Goal: Information Seeking & Learning: Stay updated

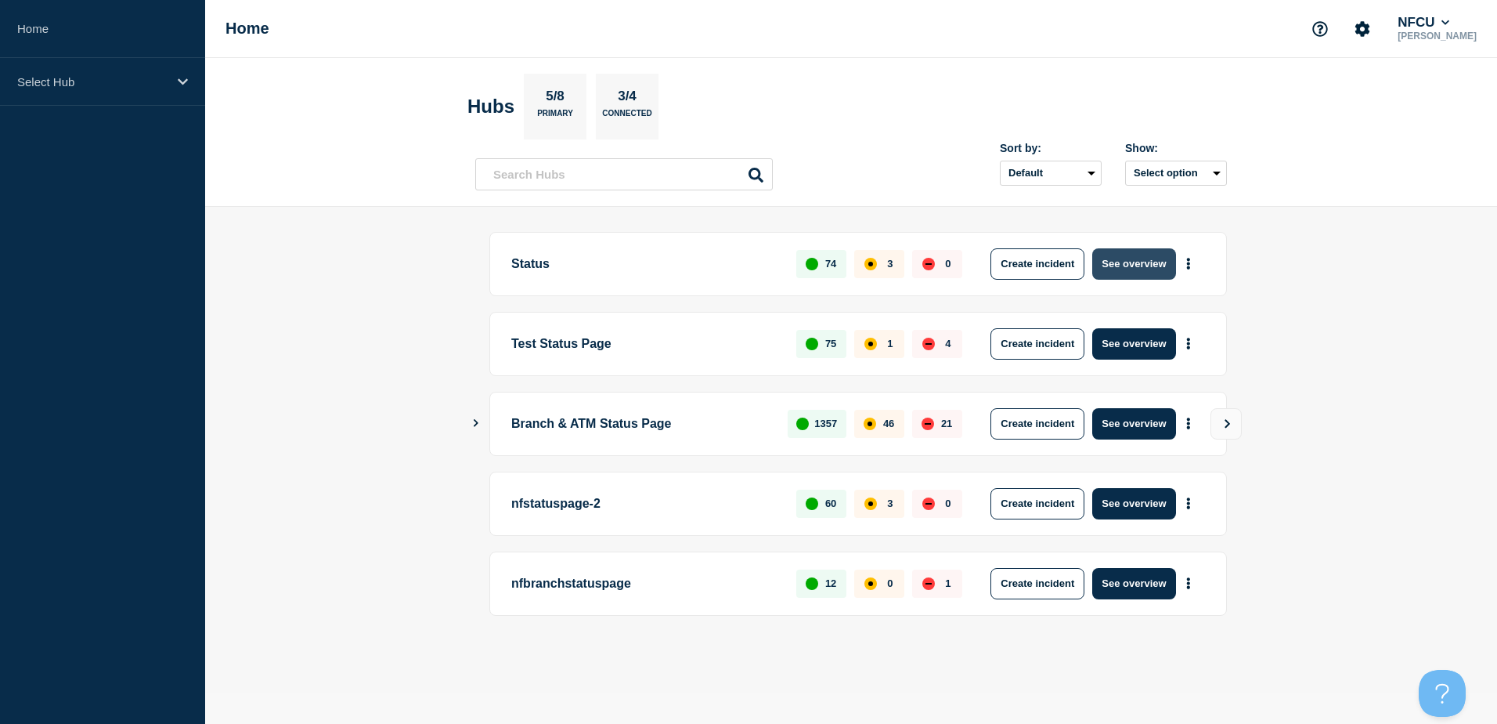
click at [1143, 264] on button "See overview" at bounding box center [1133, 263] width 83 height 31
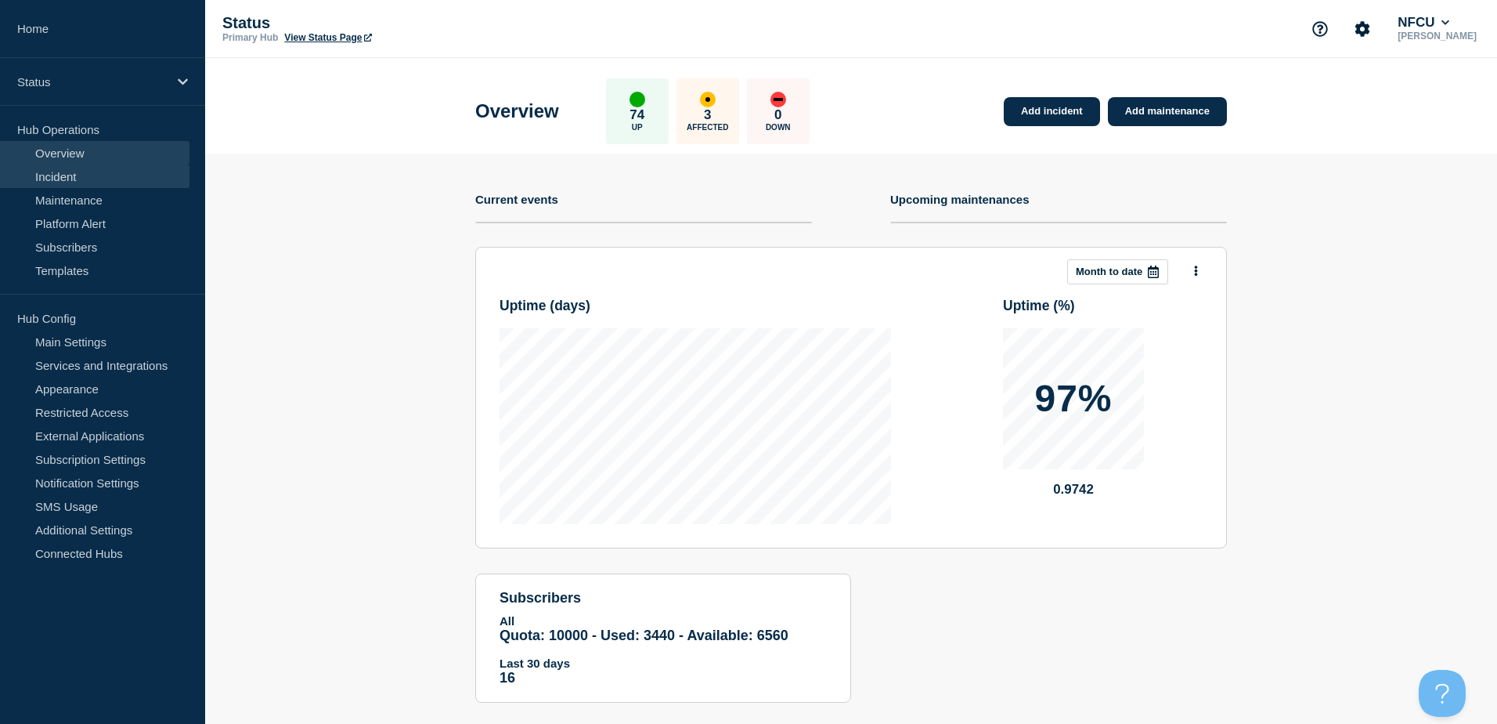
click at [56, 165] on link "Incident" at bounding box center [95, 175] width 190 height 23
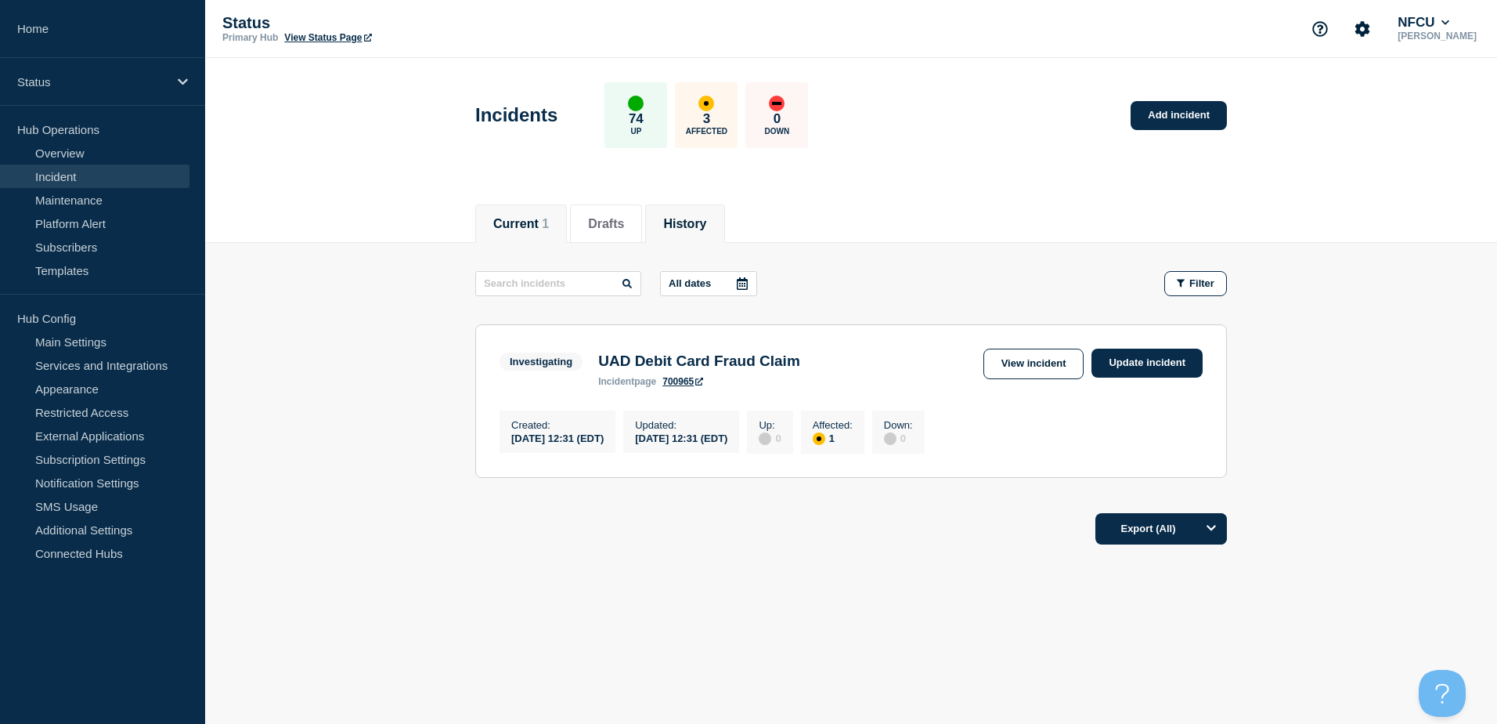
click at [692, 217] on button "History" at bounding box center [684, 224] width 43 height 14
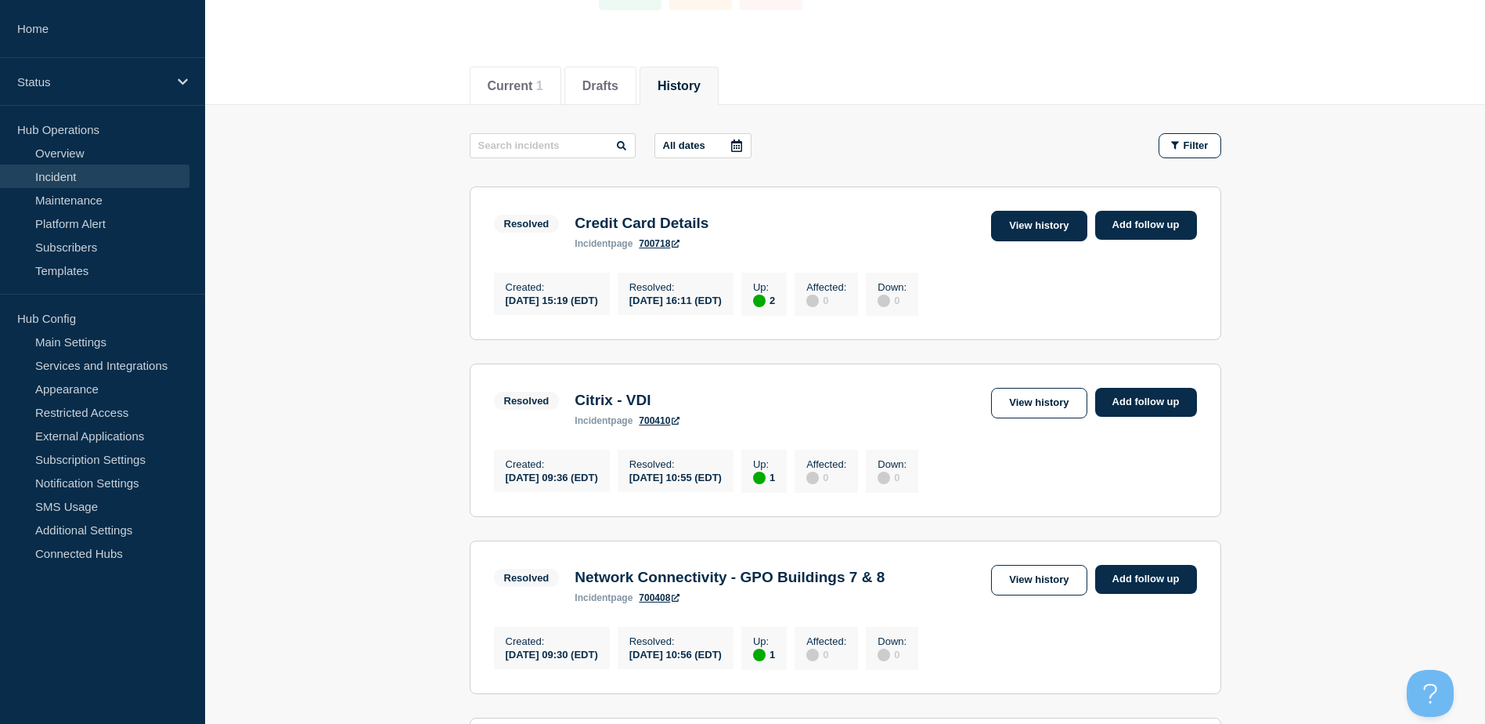
scroll to position [157, 0]
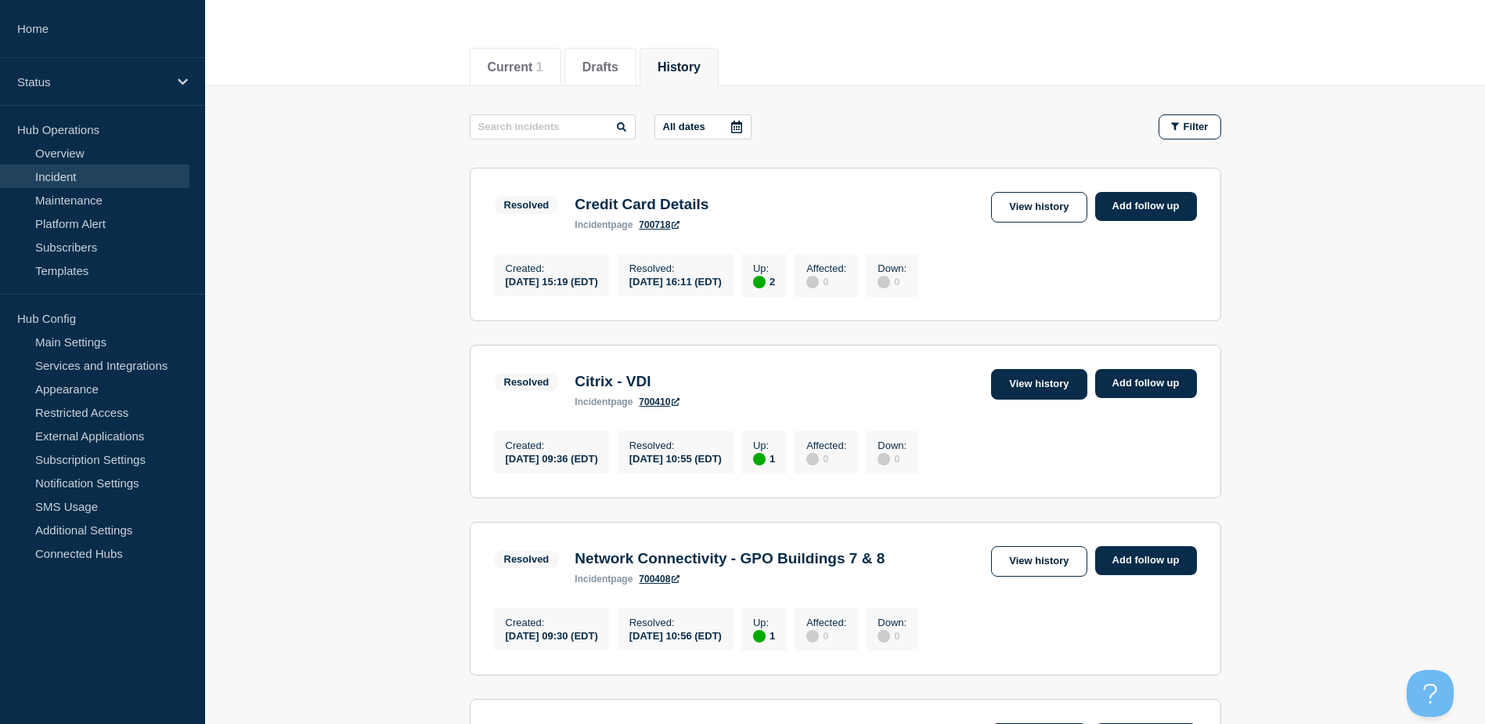
click at [1051, 383] on link "View history" at bounding box center [1039, 384] width 96 height 31
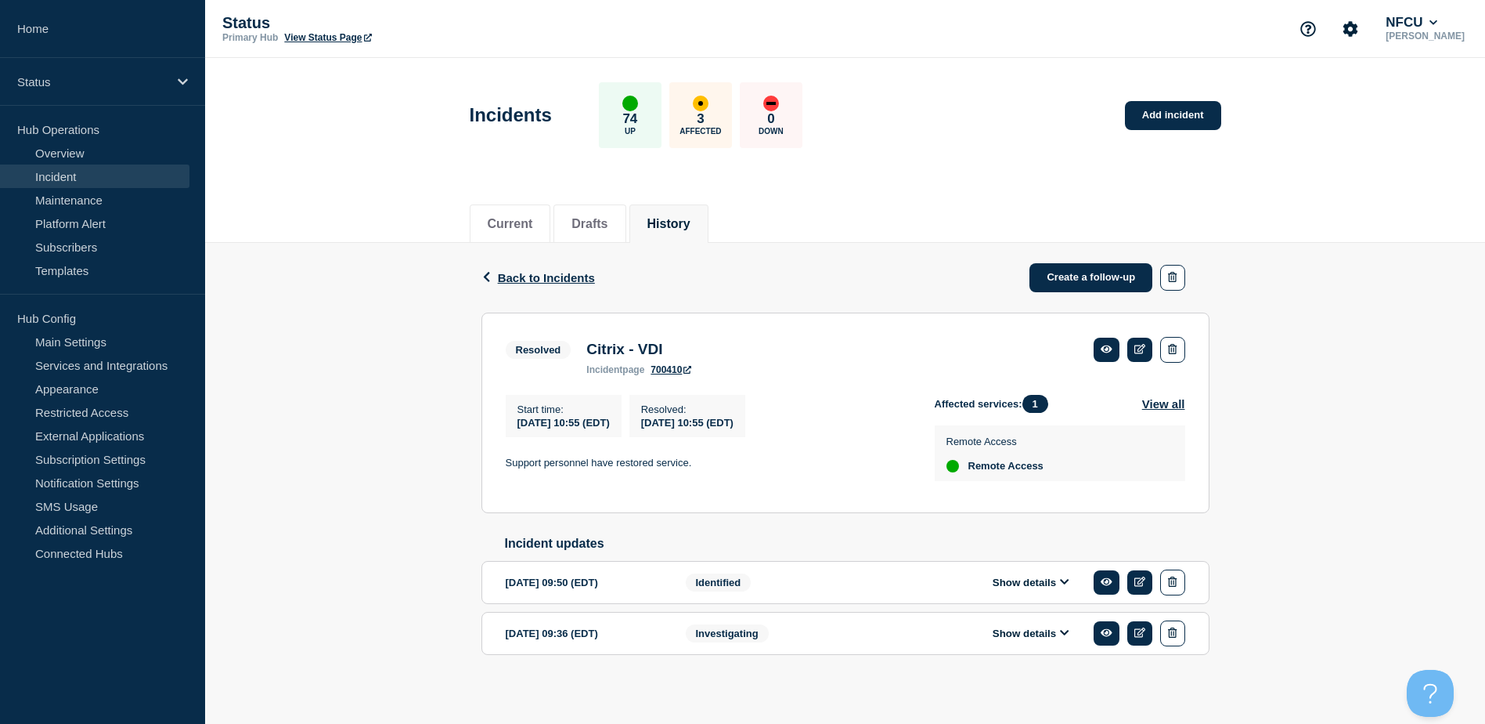
click at [672, 373] on link "700410" at bounding box center [671, 369] width 41 height 11
click at [540, 279] on span "Back to Incidents" at bounding box center [546, 277] width 97 height 13
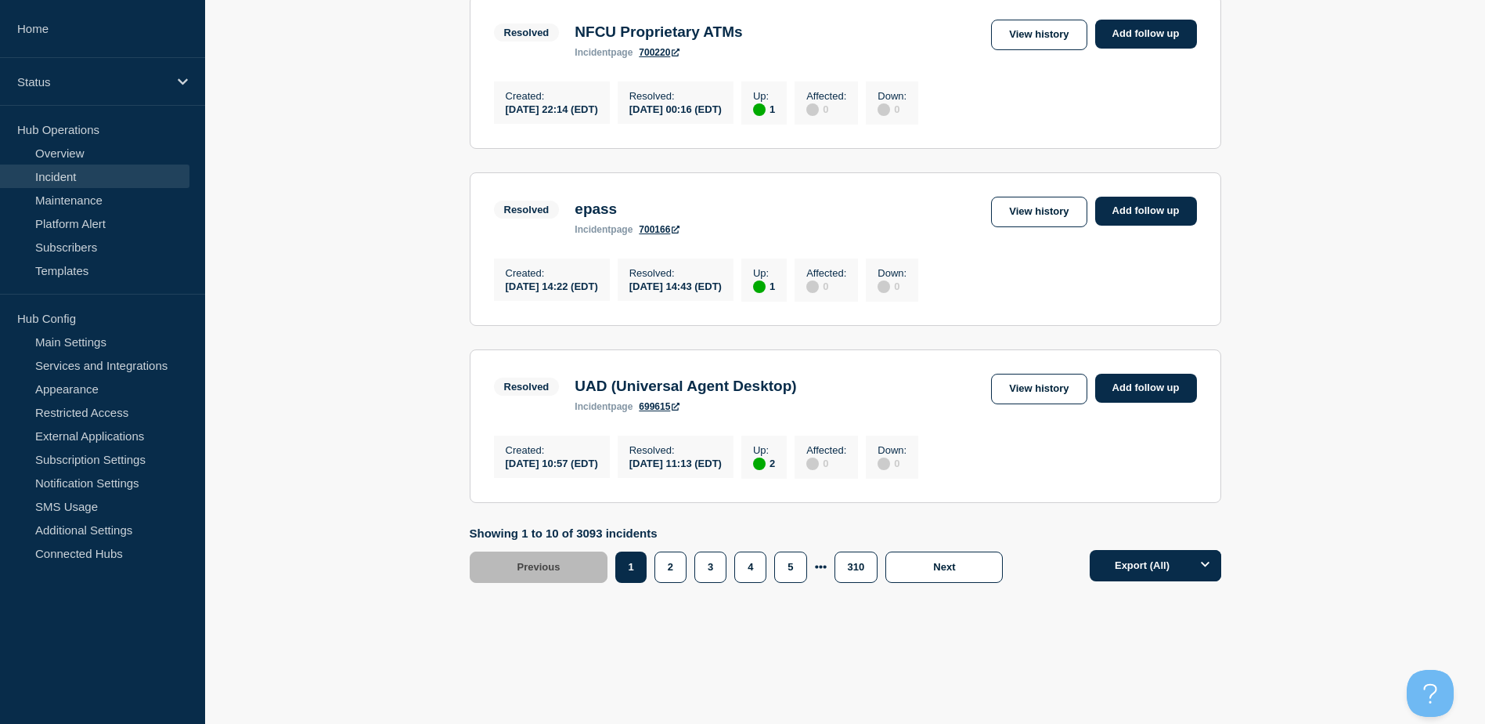
scroll to position [1623, 0]
click at [1020, 379] on link "View history" at bounding box center [1039, 389] width 96 height 31
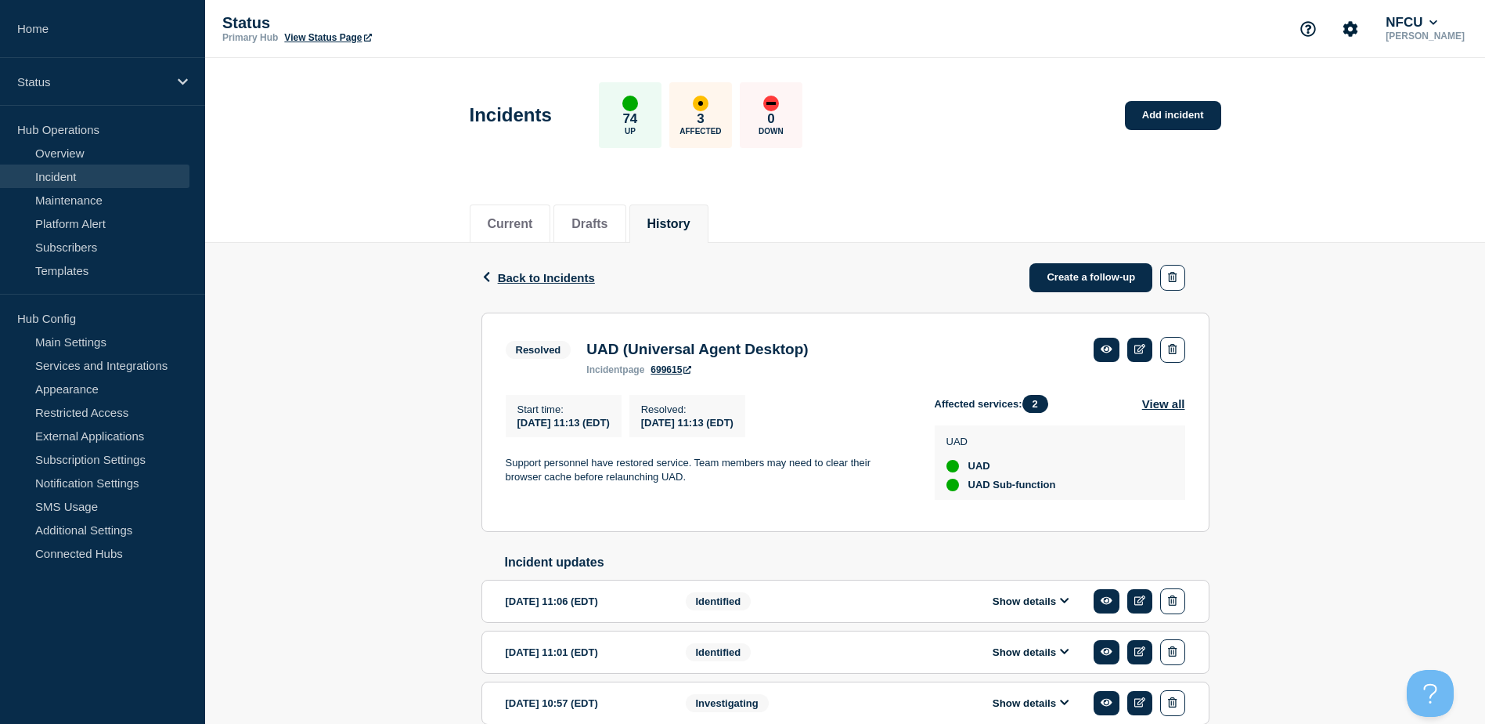
click at [680, 372] on link "699615" at bounding box center [671, 369] width 41 height 11
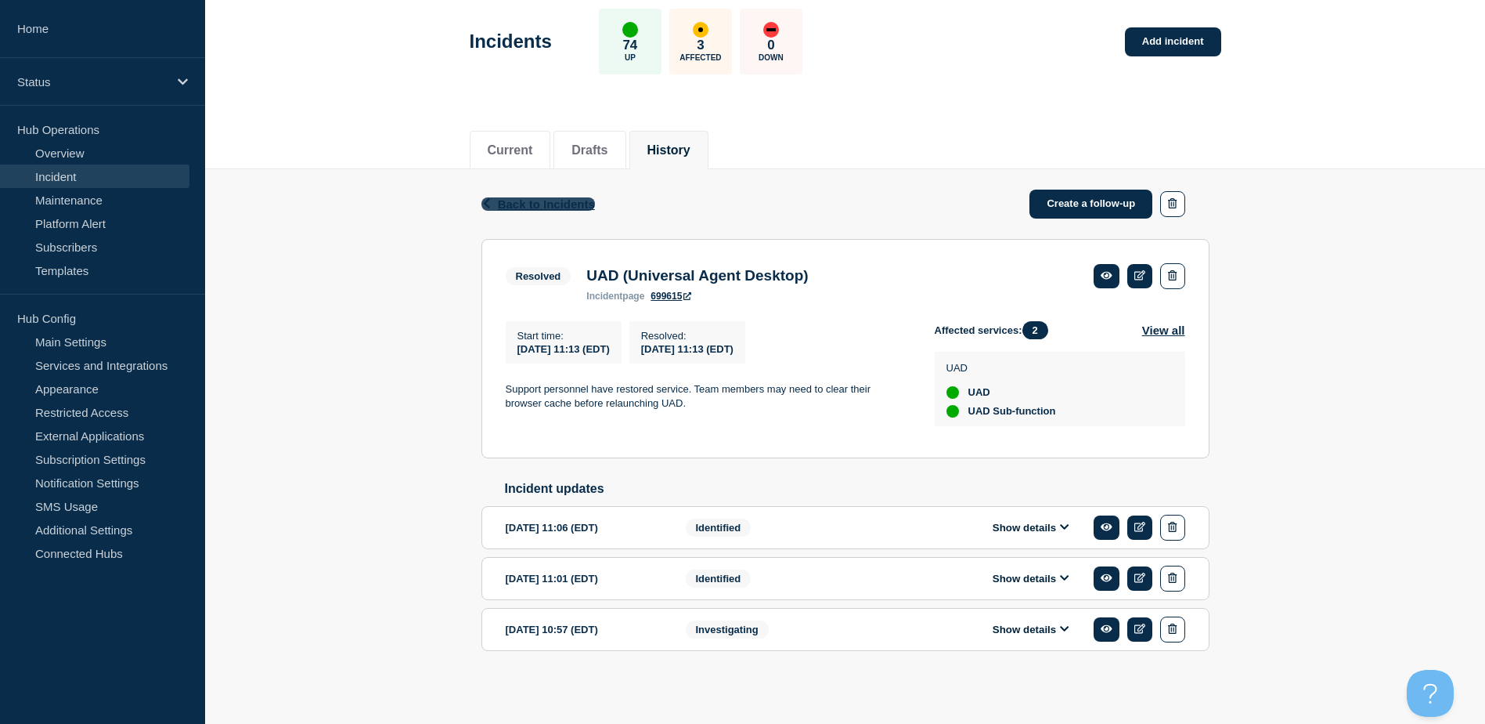
click at [531, 200] on span "Back to Incidents" at bounding box center [546, 203] width 97 height 13
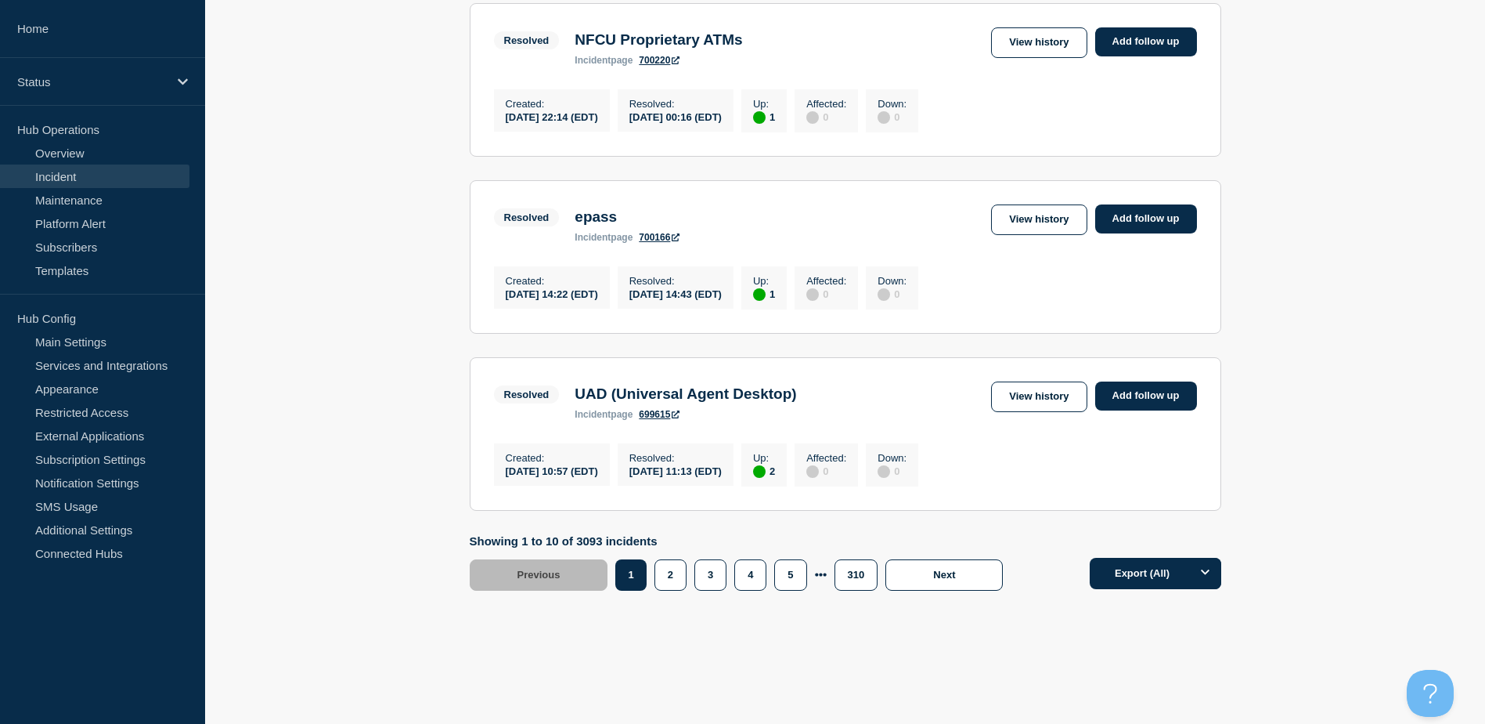
scroll to position [1623, 0]
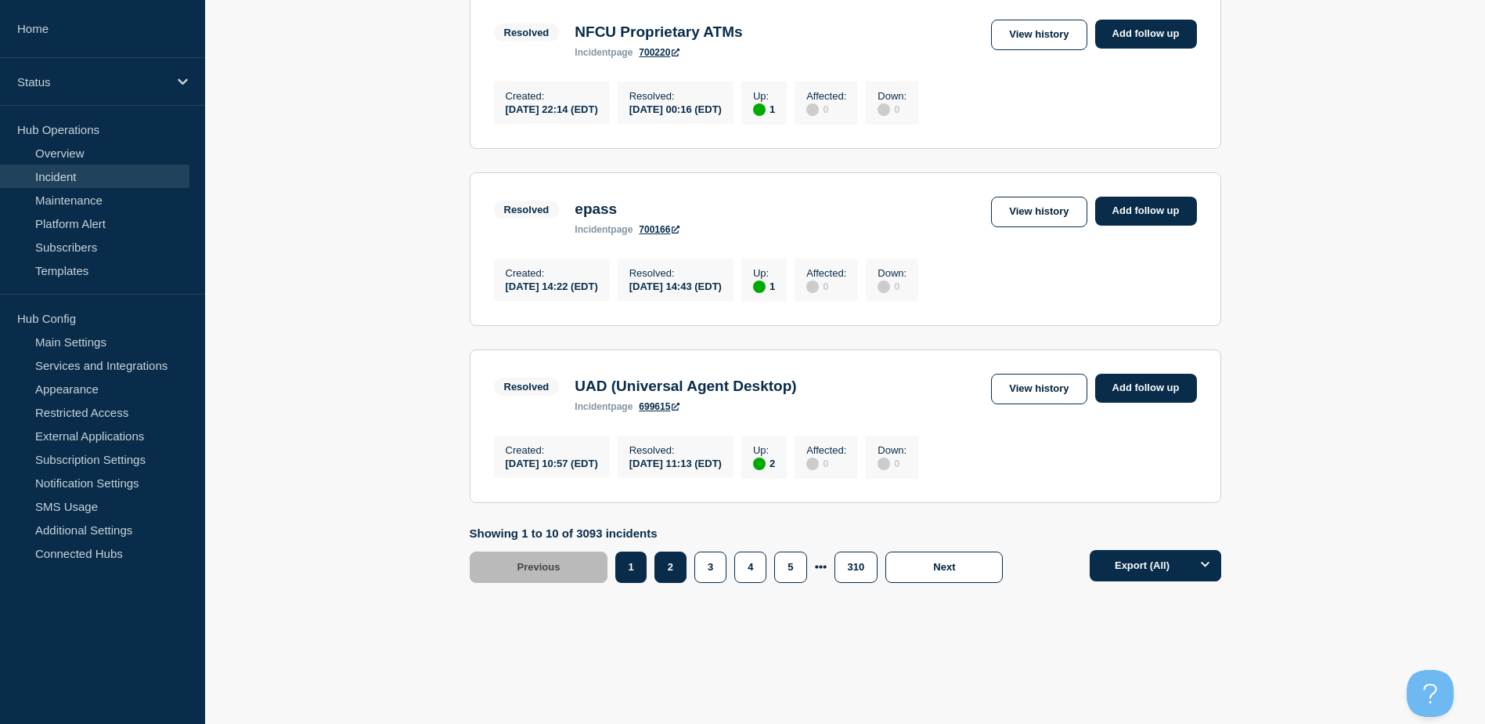
click at [663, 561] on button "2" at bounding box center [671, 566] width 32 height 31
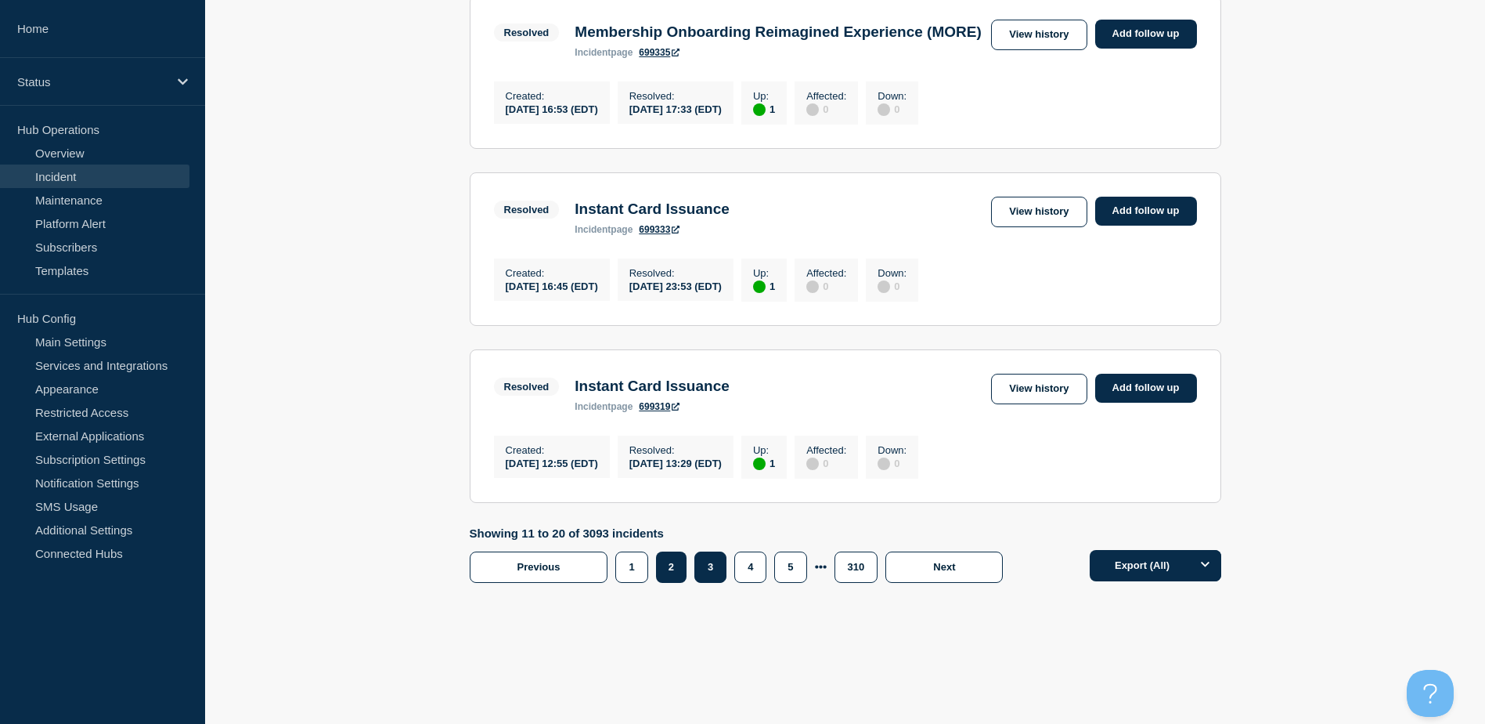
click at [713, 583] on button "3" at bounding box center [711, 566] width 32 height 31
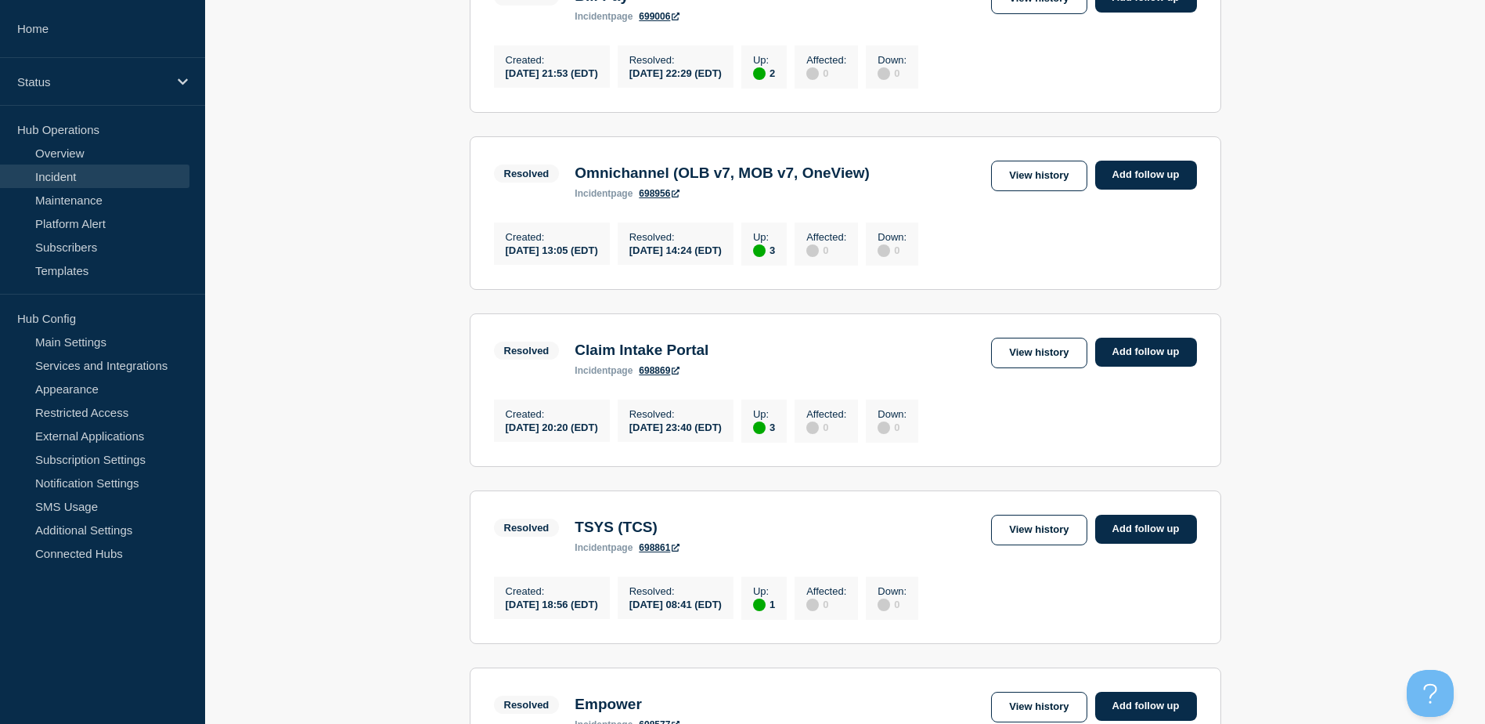
scroll to position [526, 0]
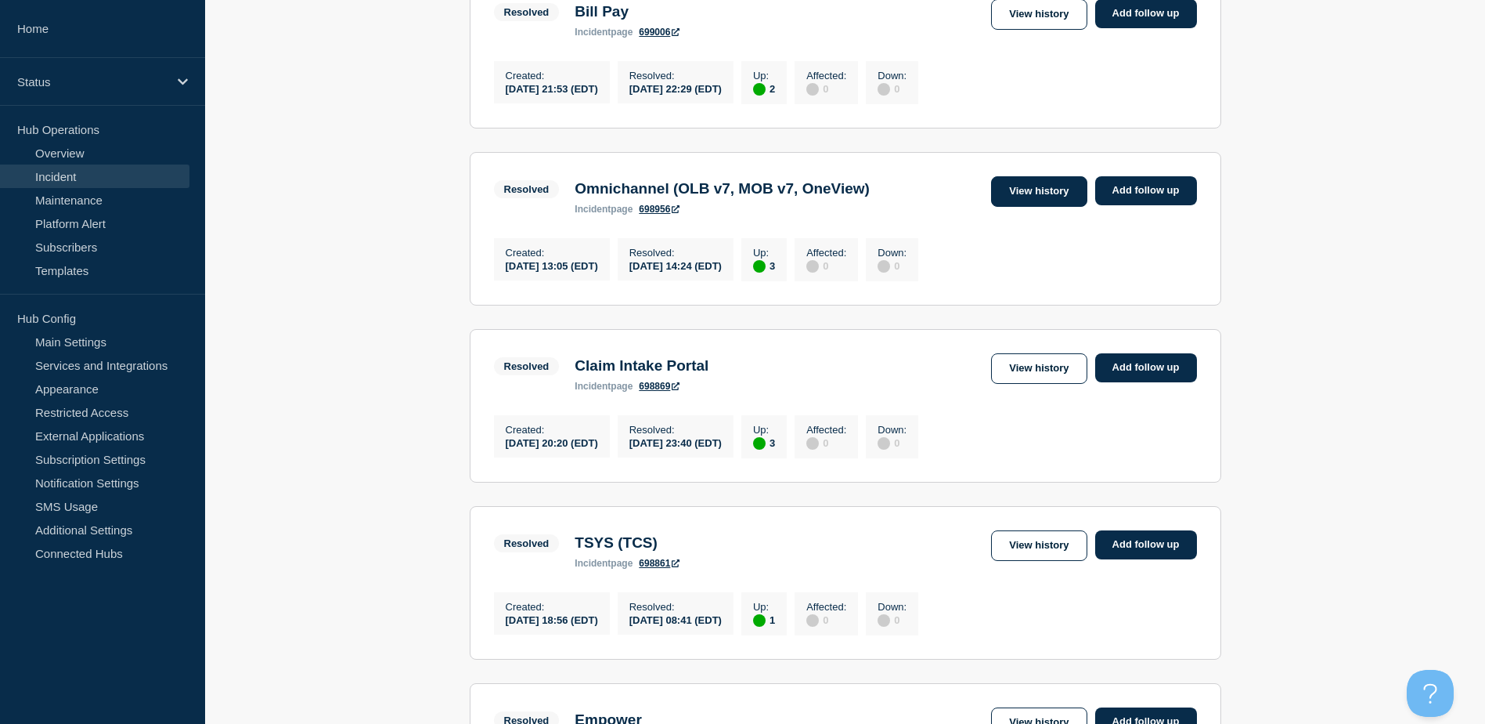
click at [1013, 197] on link "View history" at bounding box center [1039, 191] width 96 height 31
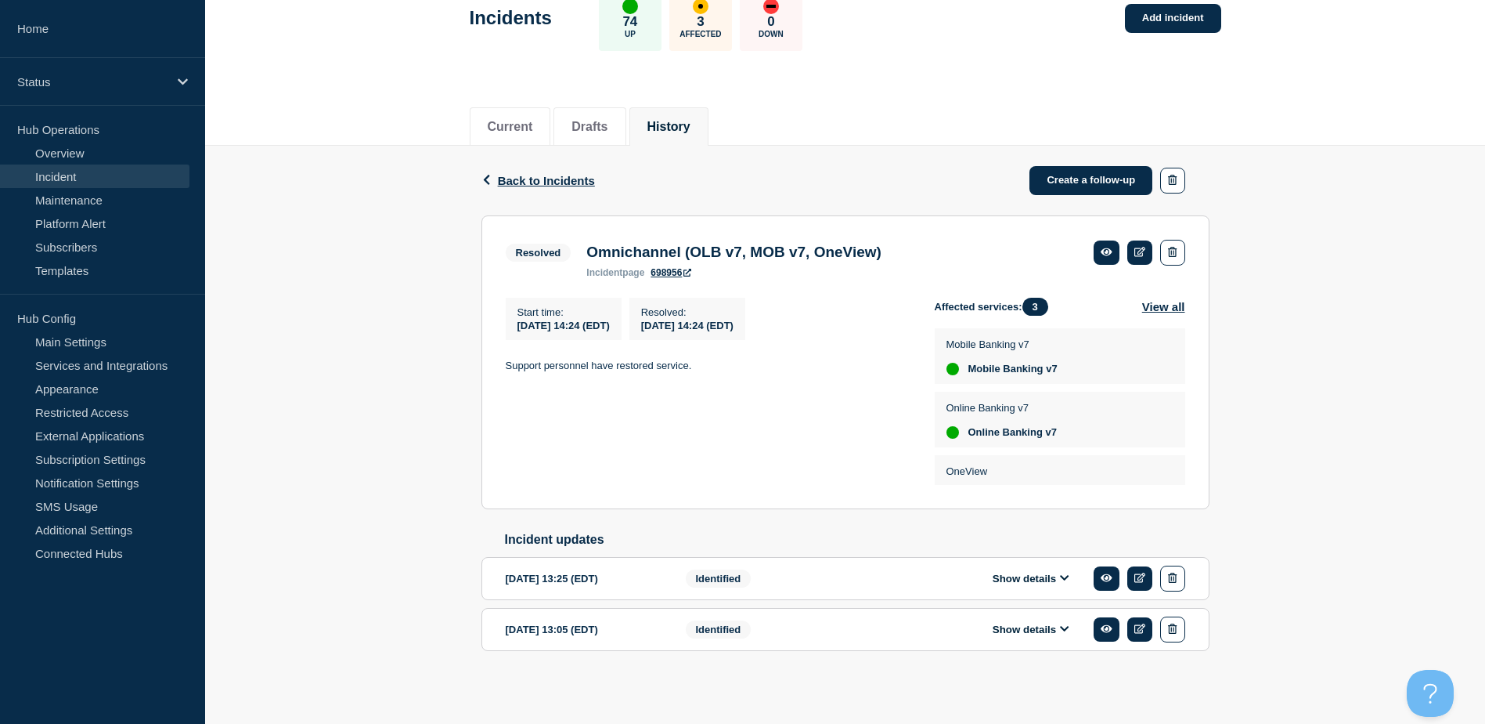
scroll to position [105, 0]
click at [1001, 576] on button "Show details" at bounding box center [1031, 578] width 86 height 13
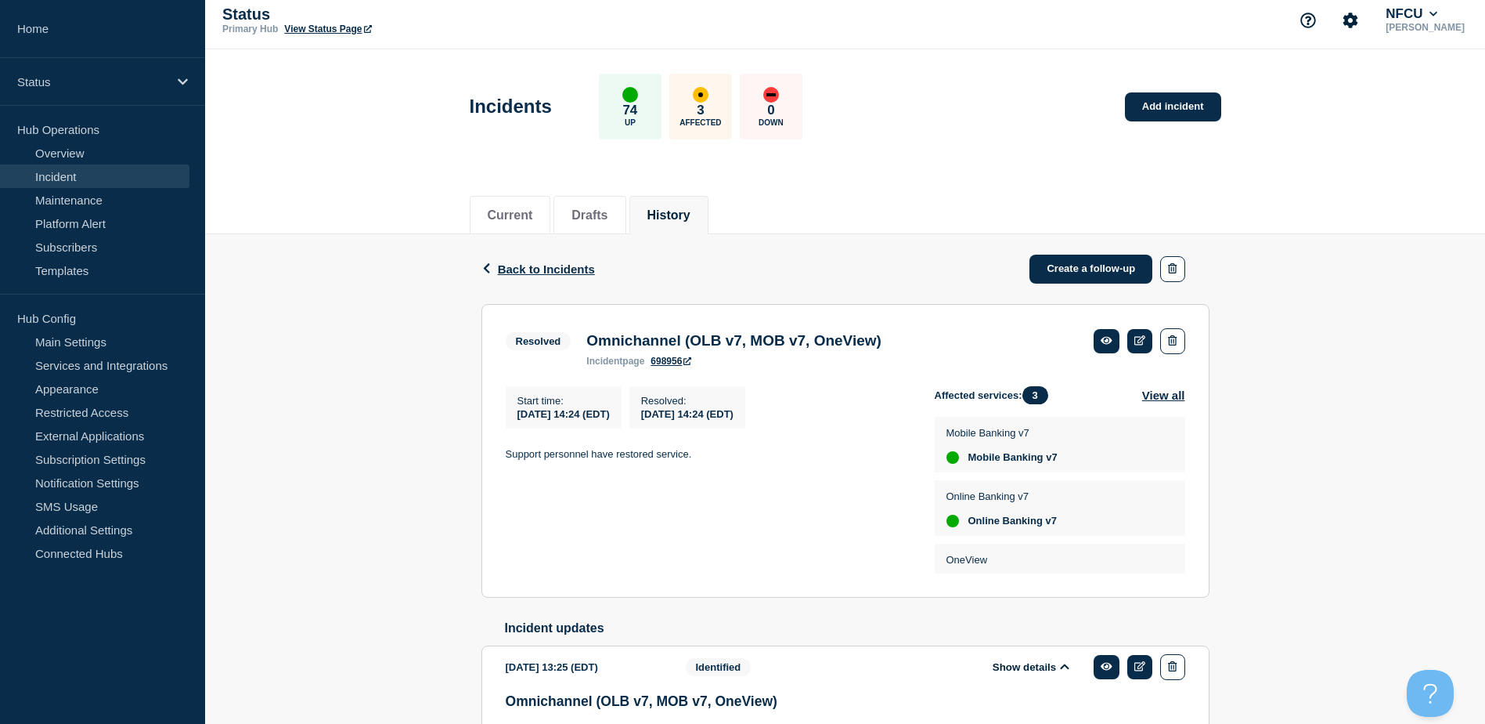
scroll to position [0, 0]
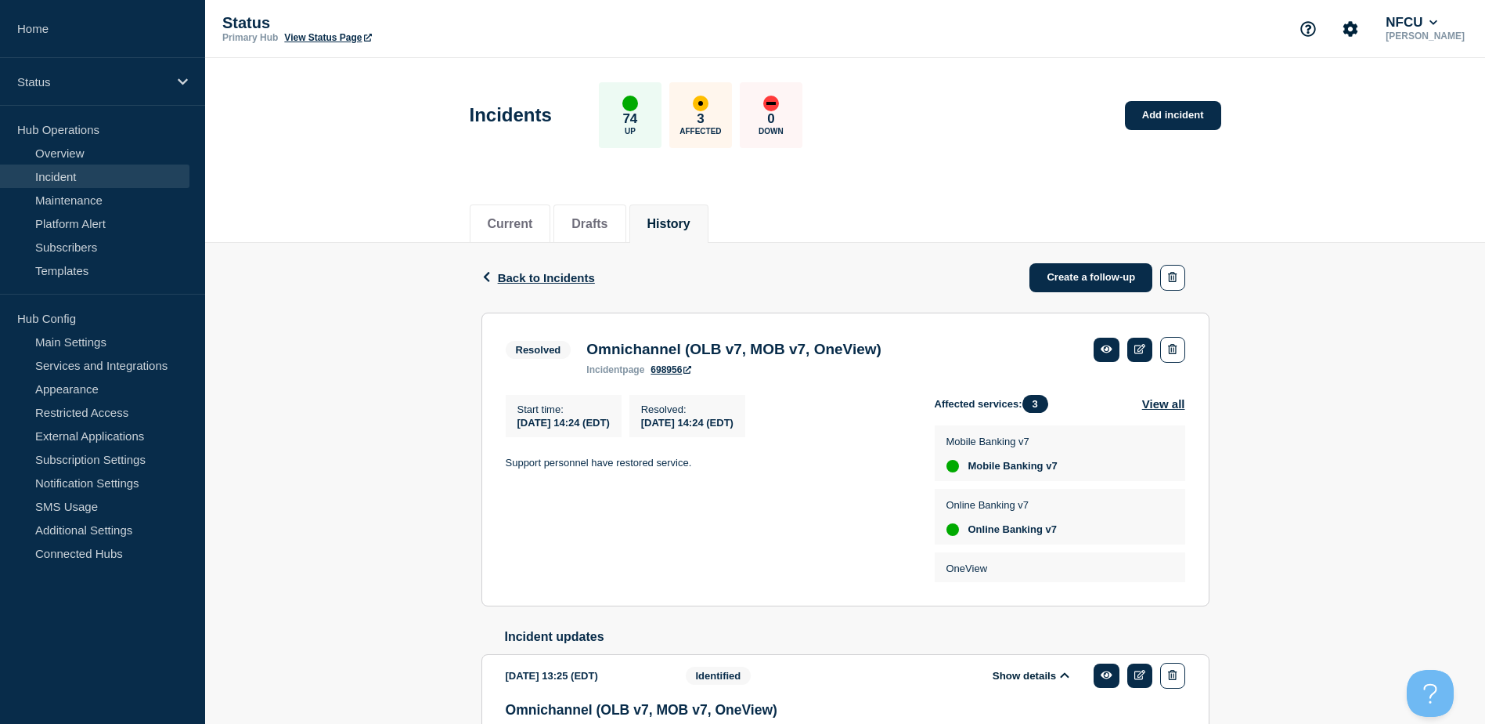
click at [669, 370] on link "698956" at bounding box center [671, 369] width 41 height 11
